Goal: Find specific page/section: Find specific page/section

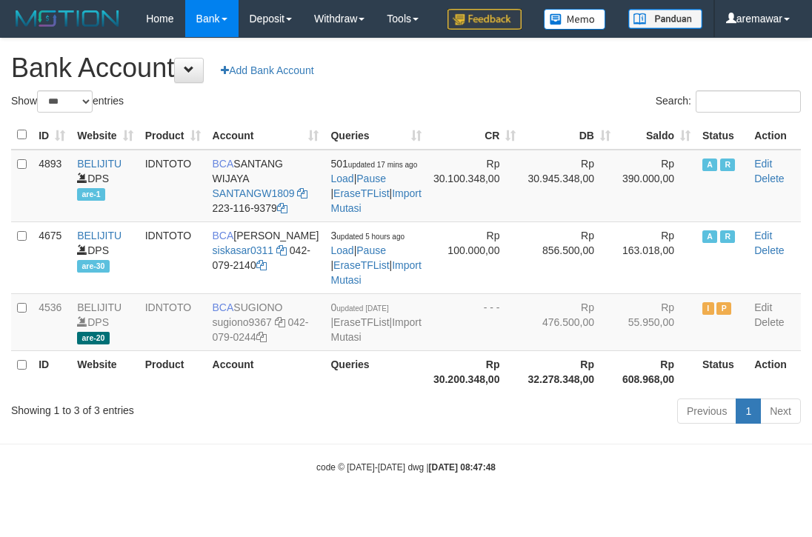
select select "***"
click at [422, 116] on div "Search:" at bounding box center [609, 103] width 384 height 26
select select "***"
